Goal: Complete application form: Complete application form

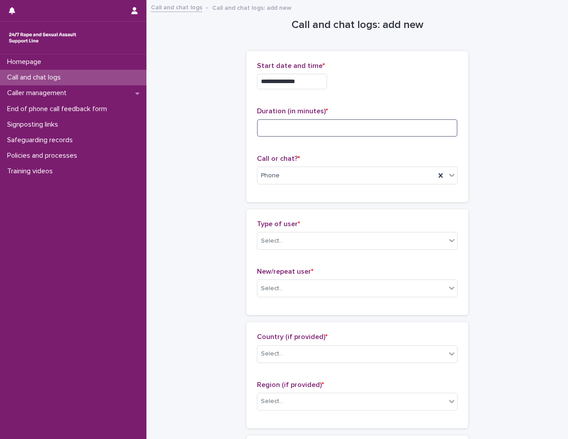
click at [289, 125] on input at bounding box center [357, 128] width 201 height 18
type input "**"
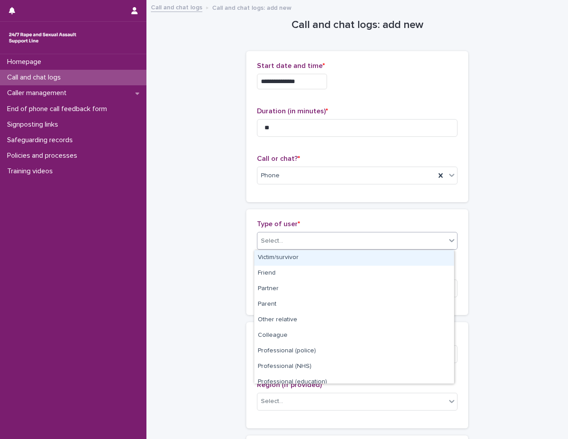
click at [300, 238] on div "Select..." at bounding box center [351, 240] width 189 height 15
click at [309, 261] on div "Victim/survivor" at bounding box center [354, 258] width 200 height 16
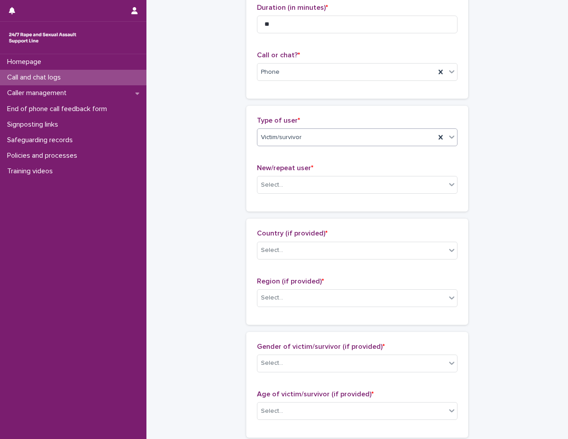
scroll to position [133, 0]
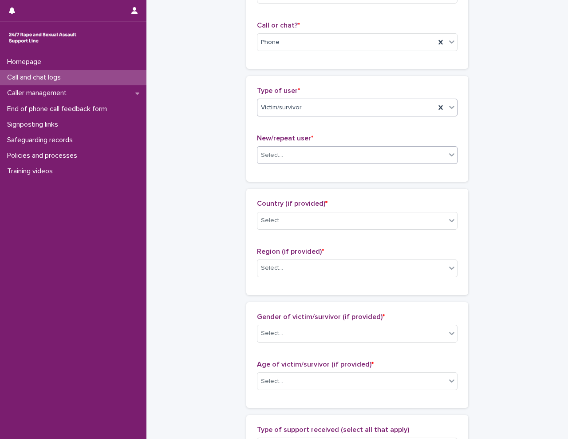
click at [294, 157] on div "Select..." at bounding box center [351, 155] width 189 height 15
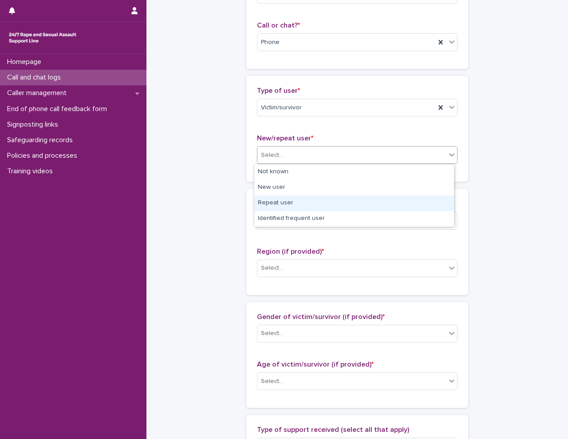
click at [292, 207] on div "Repeat user" at bounding box center [354, 203] width 200 height 16
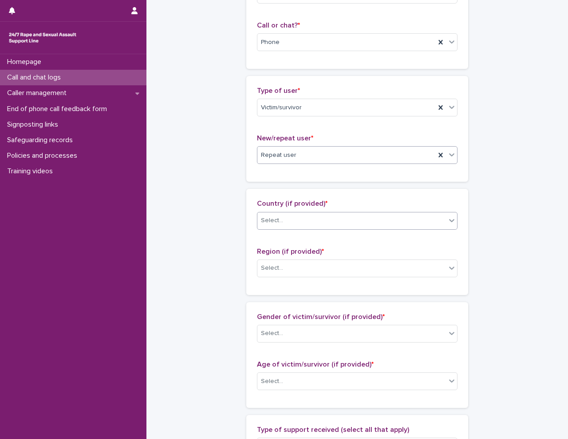
click at [293, 218] on div "Select..." at bounding box center [351, 220] width 189 height 15
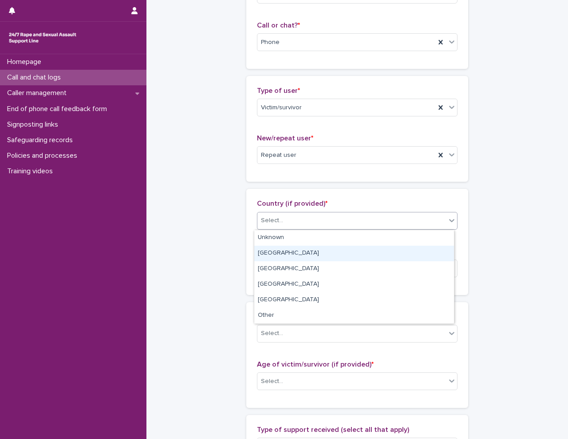
click at [282, 256] on div "[GEOGRAPHIC_DATA]" at bounding box center [354, 253] width 200 height 16
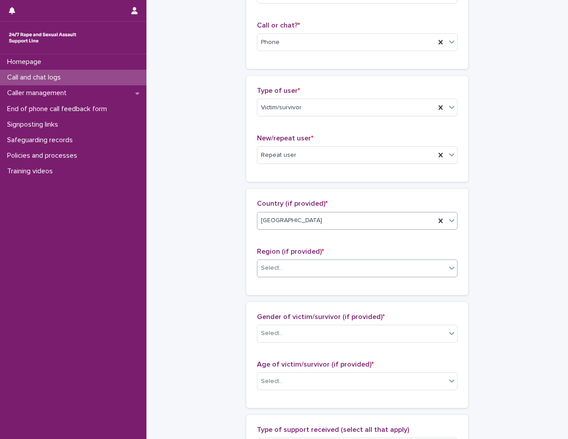
click at [300, 267] on div "Select..." at bounding box center [351, 268] width 189 height 15
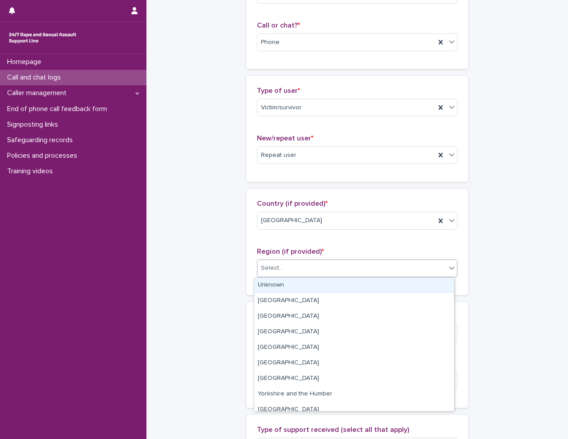
click at [301, 284] on div "Unknown" at bounding box center [354, 285] width 200 height 16
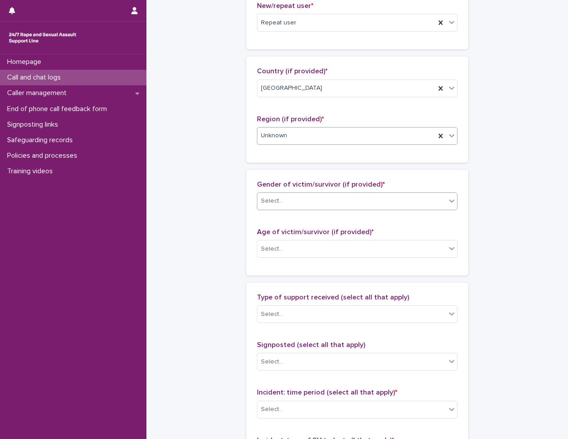
scroll to position [266, 0]
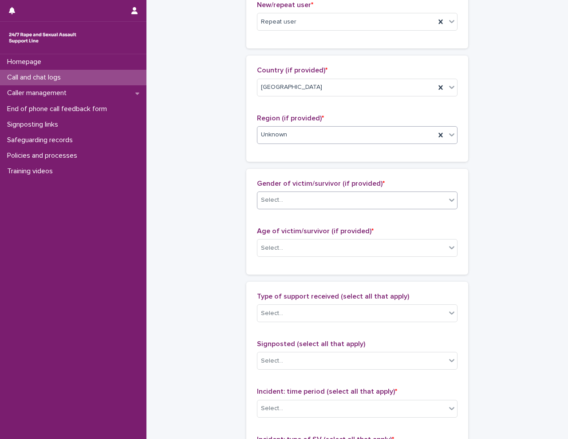
click at [296, 195] on div "Select..." at bounding box center [351, 200] width 189 height 15
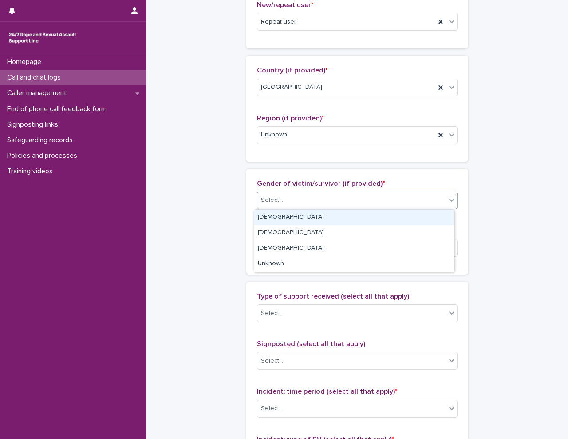
click at [297, 216] on div "[DEMOGRAPHIC_DATA]" at bounding box center [354, 217] width 200 height 16
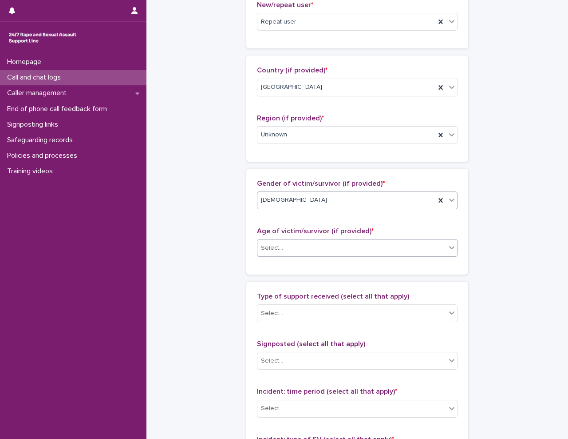
click at [303, 244] on div "Select..." at bounding box center [351, 248] width 189 height 15
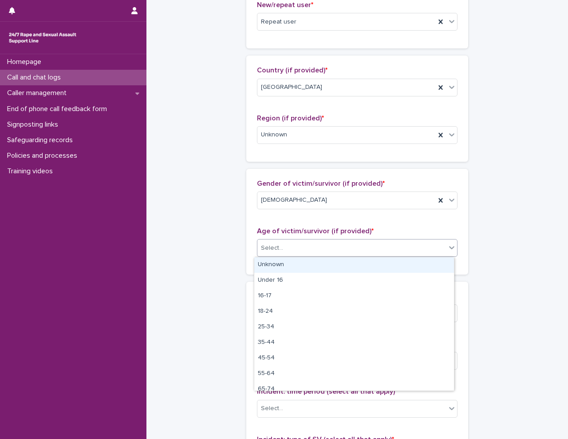
click at [292, 261] on div "Unknown" at bounding box center [354, 265] width 200 height 16
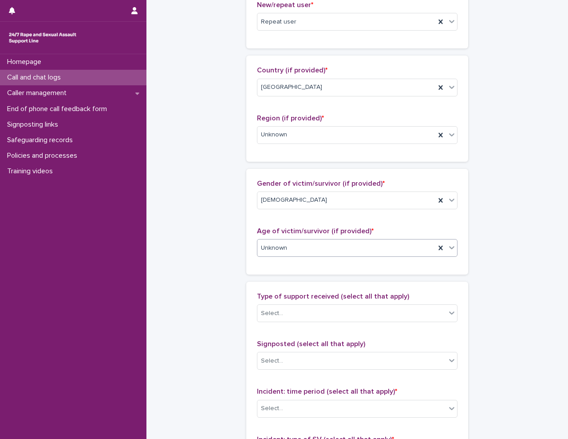
scroll to position [444, 0]
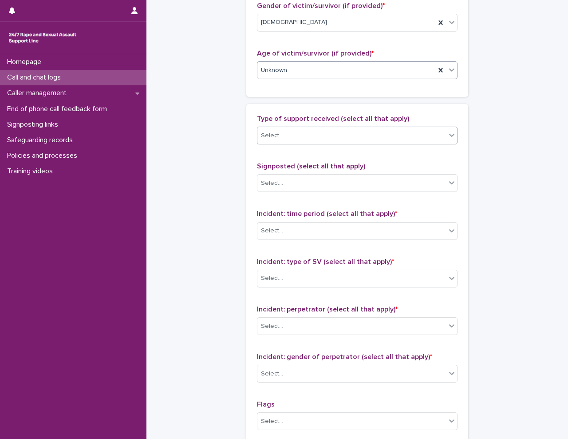
click at [288, 134] on div "Select..." at bounding box center [351, 135] width 189 height 15
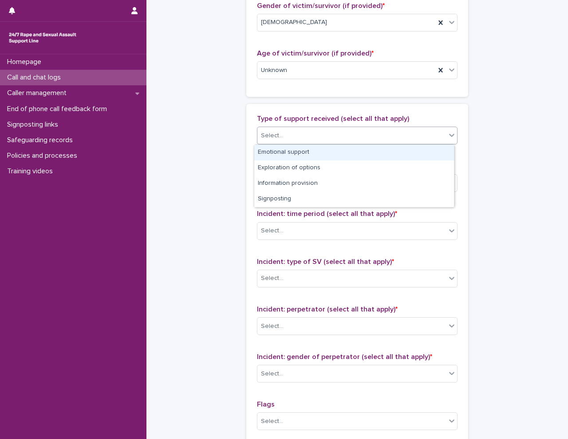
click at [295, 155] on div "Emotional support" at bounding box center [354, 153] width 200 height 16
click at [346, 140] on div "Emotional support" at bounding box center [346, 136] width 178 height 16
click at [341, 151] on div "Exploration of options" at bounding box center [354, 153] width 200 height 16
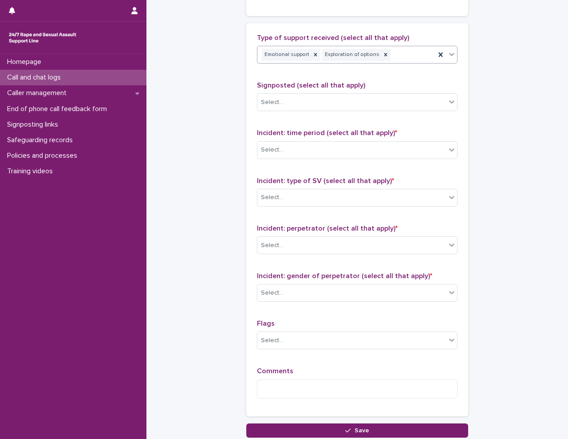
scroll to position [533, 0]
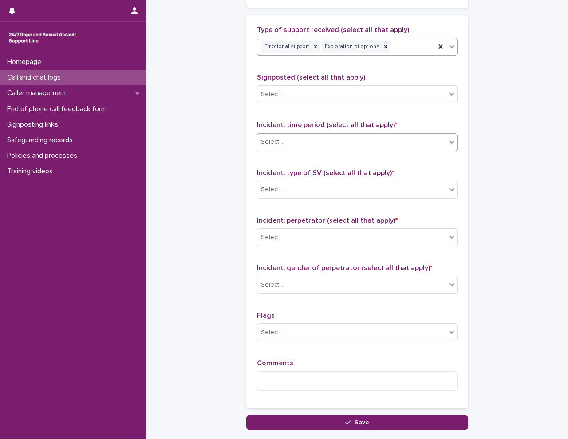
click at [284, 140] on input "text" at bounding box center [284, 142] width 1 height 8
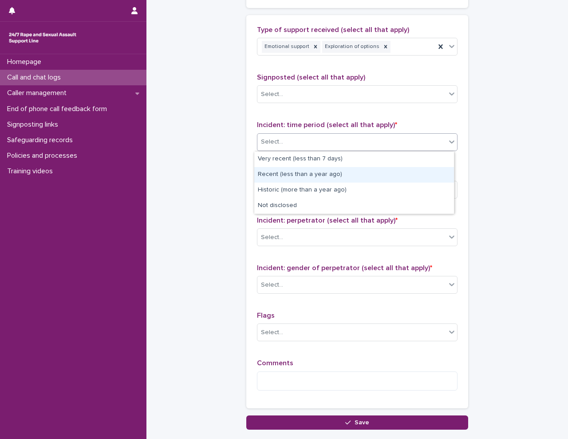
drag, startPoint x: 291, startPoint y: 182, endPoint x: 293, endPoint y: 170, distance: 12.1
click at [293, 170] on div "Recent (less than a year ago)" at bounding box center [354, 175] width 200 height 16
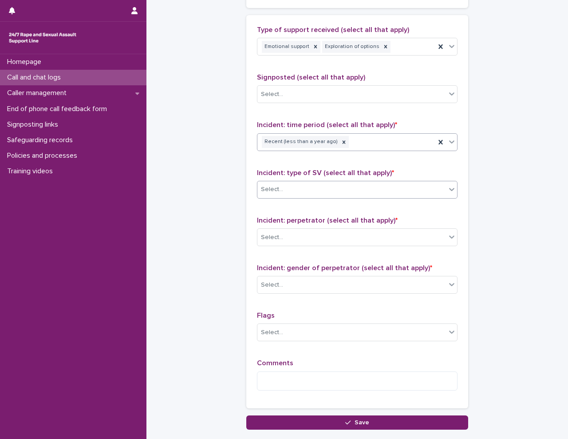
click at [303, 189] on div "Select..." at bounding box center [351, 189] width 189 height 15
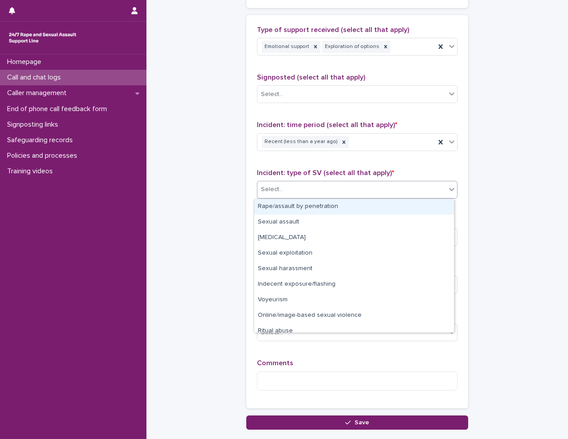
click at [303, 208] on div "Rape/assault by penetration" at bounding box center [354, 207] width 200 height 16
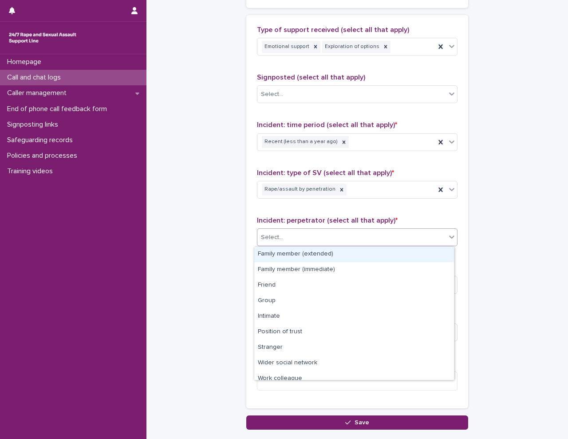
click at [291, 236] on div "Select..." at bounding box center [351, 237] width 189 height 15
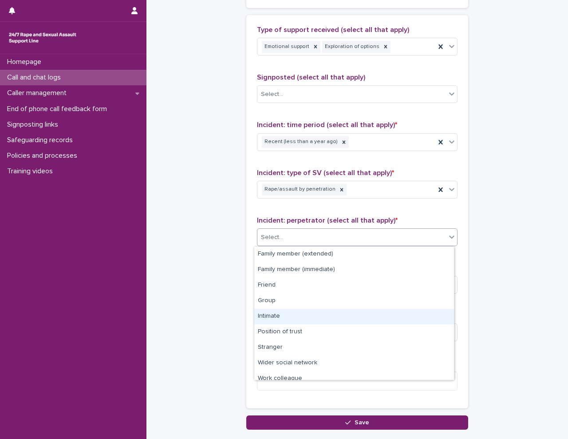
click at [295, 315] on div "Intimate" at bounding box center [354, 316] width 200 height 16
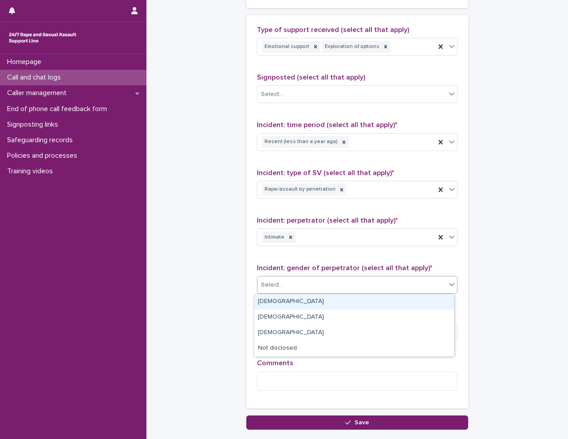
click at [307, 278] on div "Select..." at bounding box center [351, 284] width 189 height 15
click at [306, 302] on div "[DEMOGRAPHIC_DATA]" at bounding box center [354, 302] width 200 height 16
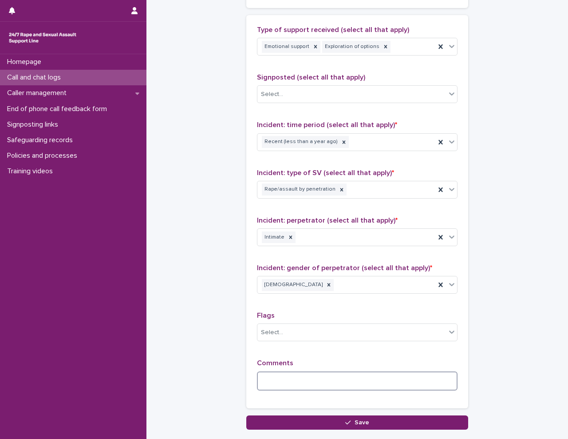
click at [296, 378] on textarea at bounding box center [357, 380] width 201 height 19
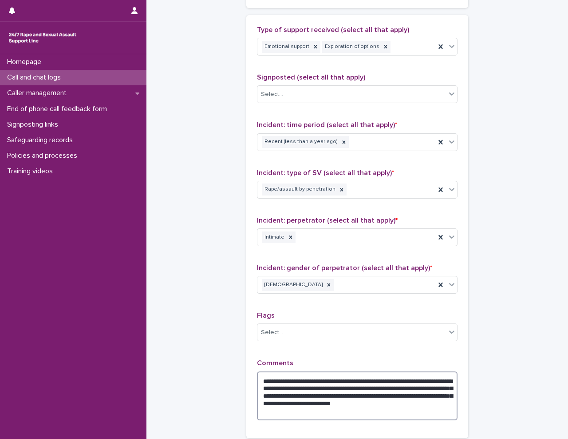
type textarea "**********"
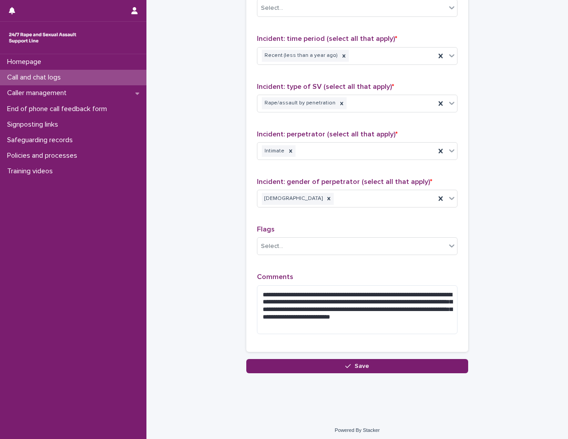
scroll to position [621, 0]
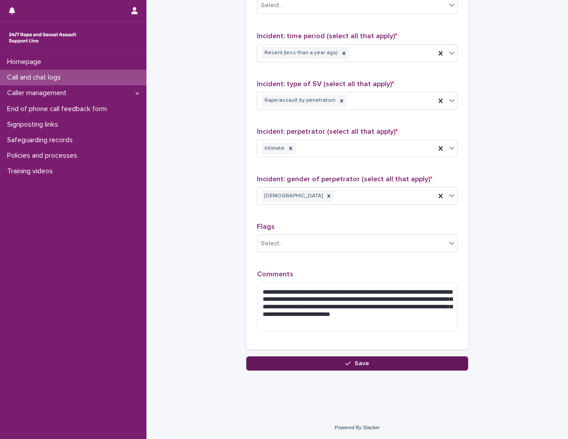
click at [345, 365] on icon "button" at bounding box center [347, 363] width 5 height 6
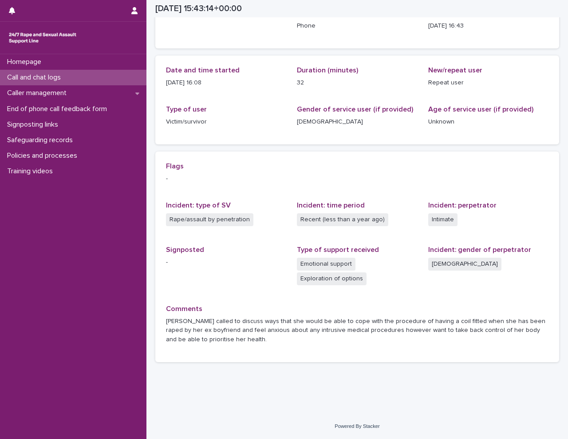
scroll to position [66, 0]
click at [71, 75] on div "Call and chat logs" at bounding box center [73, 78] width 146 height 16
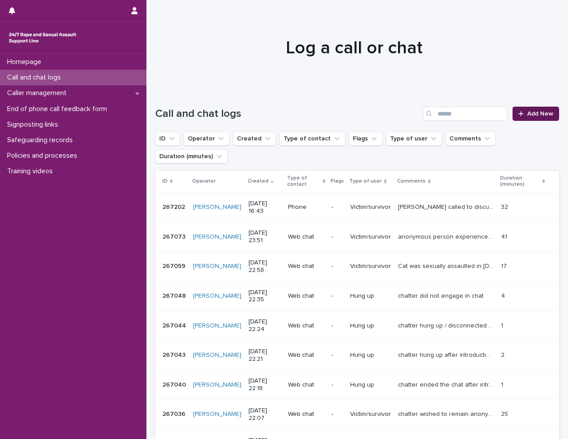
click at [546, 112] on span "Add New" at bounding box center [540, 114] width 26 height 6
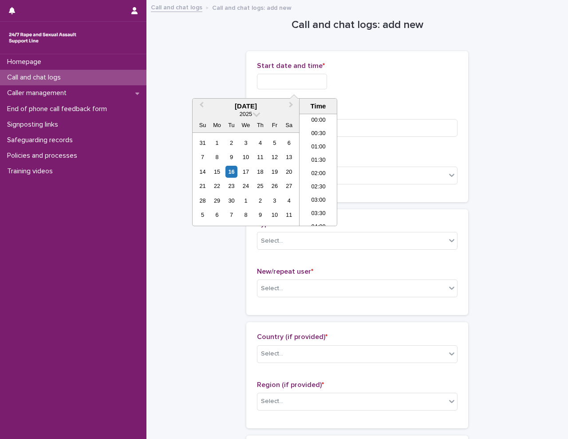
click at [281, 75] on input "text" at bounding box center [292, 82] width 70 height 16
click at [322, 167] on li "16:30" at bounding box center [319, 169] width 38 height 13
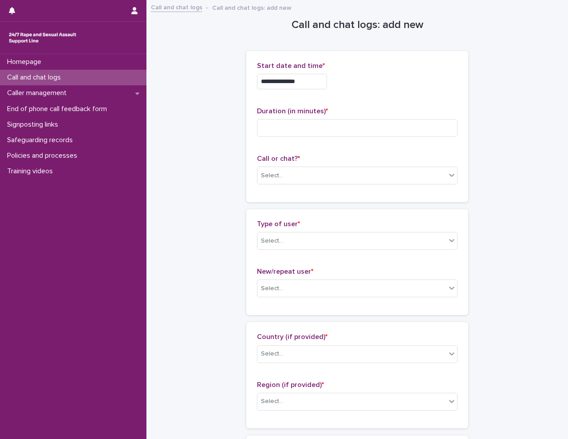
click at [310, 76] on input "**********" at bounding box center [292, 82] width 70 height 16
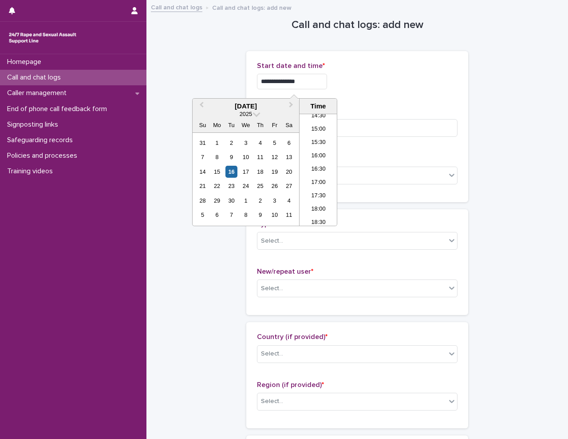
click at [391, 88] on div "**********" at bounding box center [357, 82] width 201 height 16
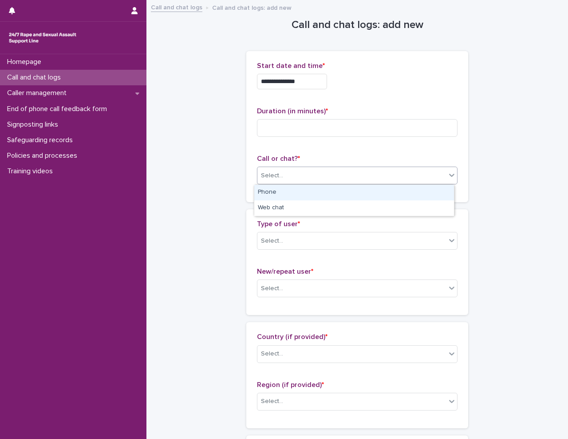
click at [319, 175] on div "Select..." at bounding box center [351, 175] width 189 height 15
click at [320, 192] on div "Phone" at bounding box center [354, 193] width 200 height 16
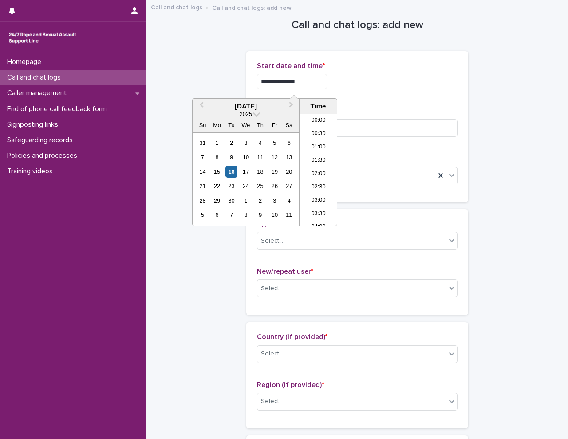
click at [320, 81] on input "**********" at bounding box center [292, 82] width 70 height 16
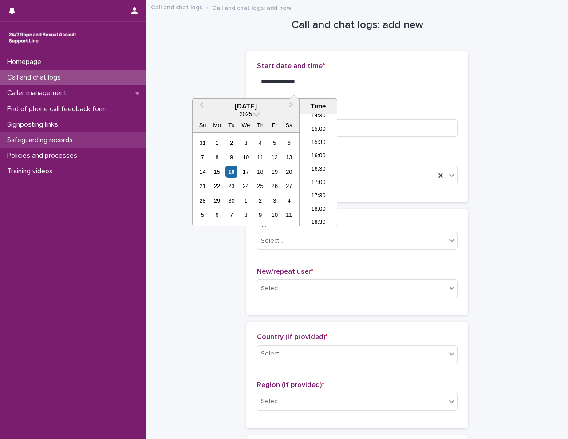
type input "**********"
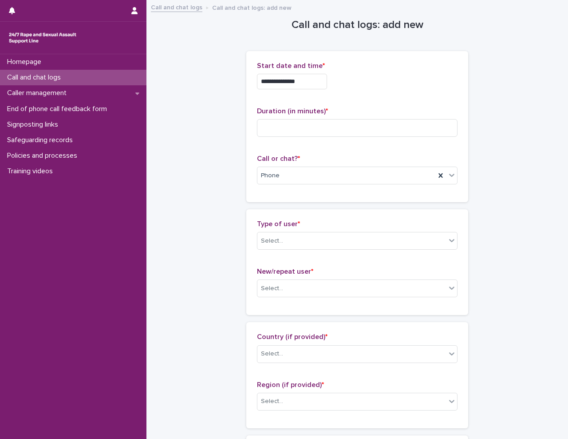
click at [383, 82] on div "**********" at bounding box center [357, 82] width 201 height 16
